Goal: Task Accomplishment & Management: Use online tool/utility

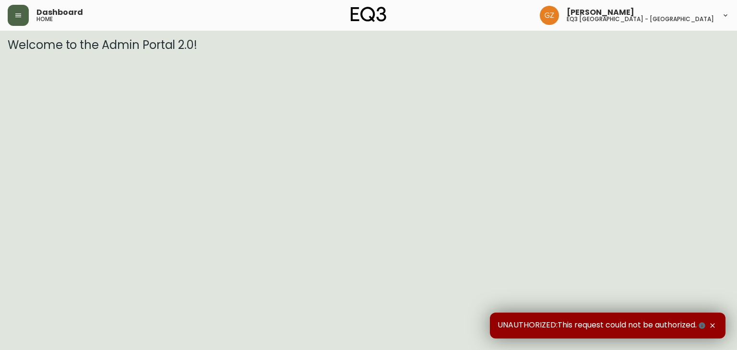
click at [13, 13] on button "button" at bounding box center [18, 15] width 21 height 21
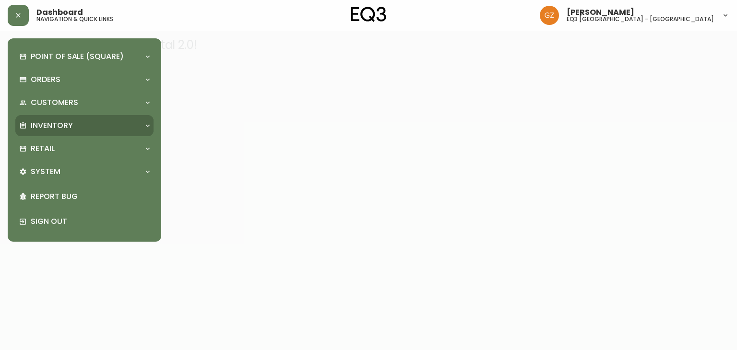
click at [60, 121] on p "Inventory" at bounding box center [52, 125] width 42 height 11
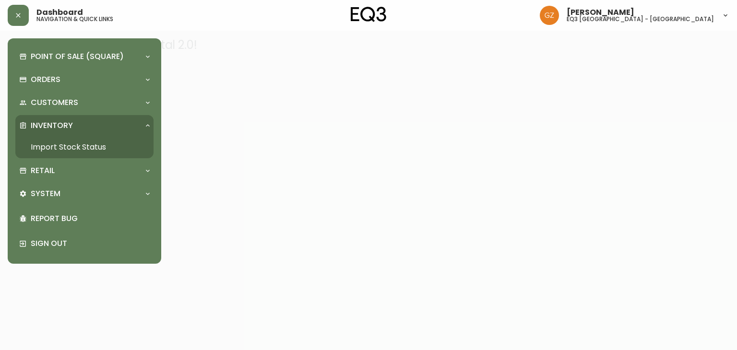
click at [83, 148] on link "Import Stock Status" at bounding box center [84, 147] width 138 height 22
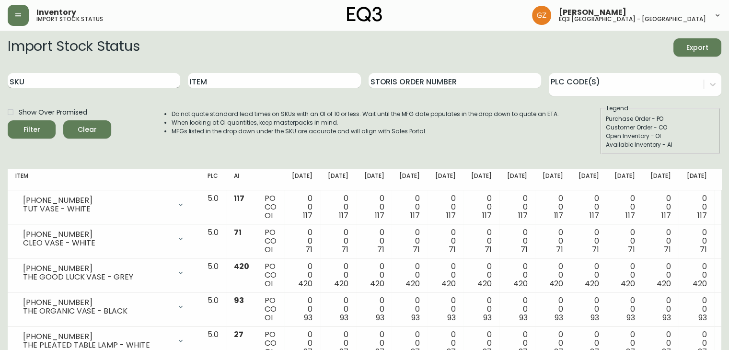
click at [94, 85] on input "SKU" at bounding box center [94, 80] width 173 height 15
paste input "7110-302-1"
click at [34, 131] on div "Filter" at bounding box center [31, 130] width 17 height 12
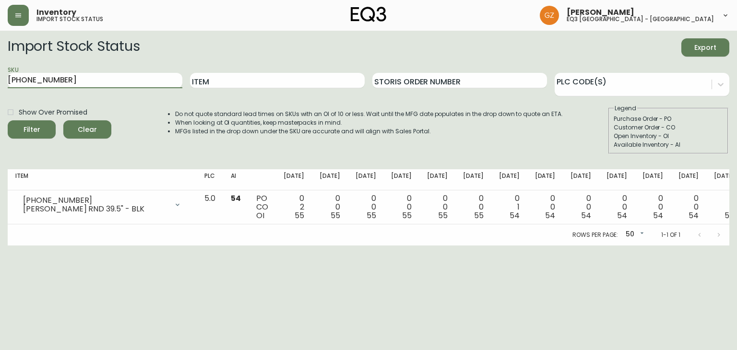
drag, startPoint x: 5, startPoint y: 81, endPoint x: 0, endPoint y: 73, distance: 9.3
click at [0, 73] on main "Import Stock Status Export SKU 7110-302-1 Item Storis Order Number PLC Code(s) …" at bounding box center [368, 138] width 737 height 215
paste input "3020-381-4"
type input "3020-381-4"
click at [8, 120] on button "Filter" at bounding box center [32, 129] width 48 height 18
